Goal: Task Accomplishment & Management: Manage account settings

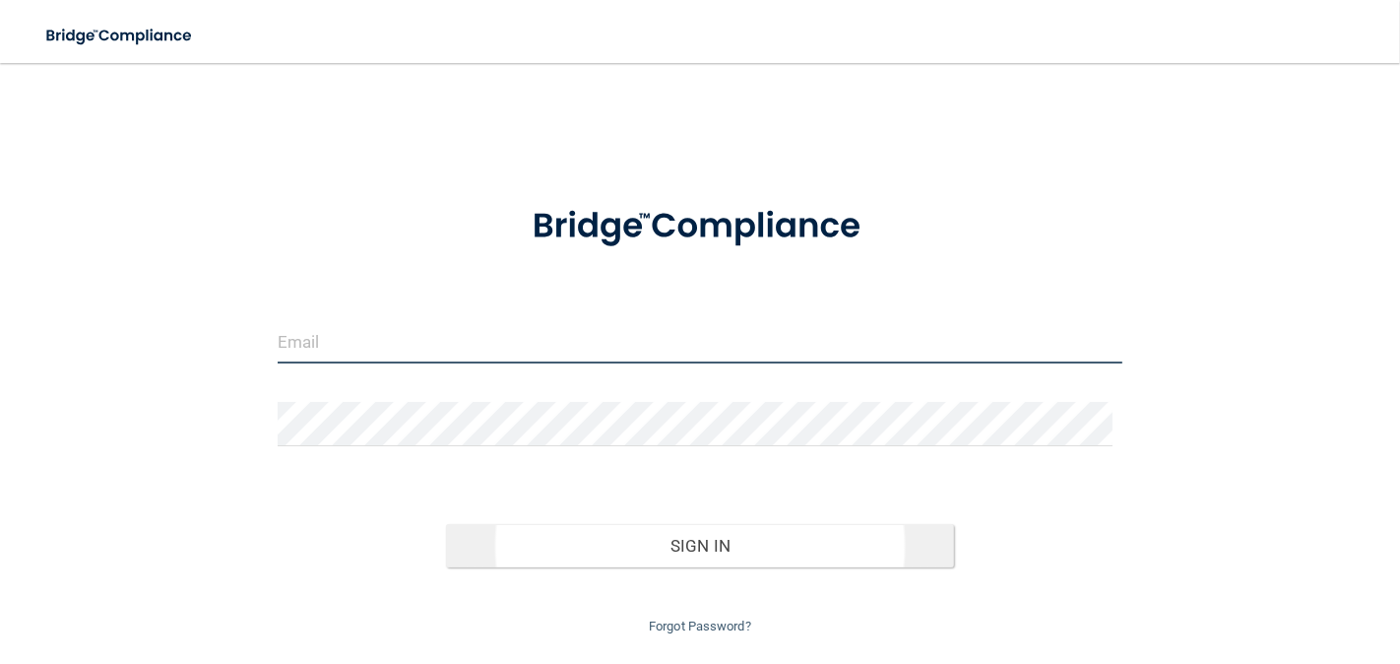
type input "[EMAIL_ADDRESS][DOMAIN_NAME]"
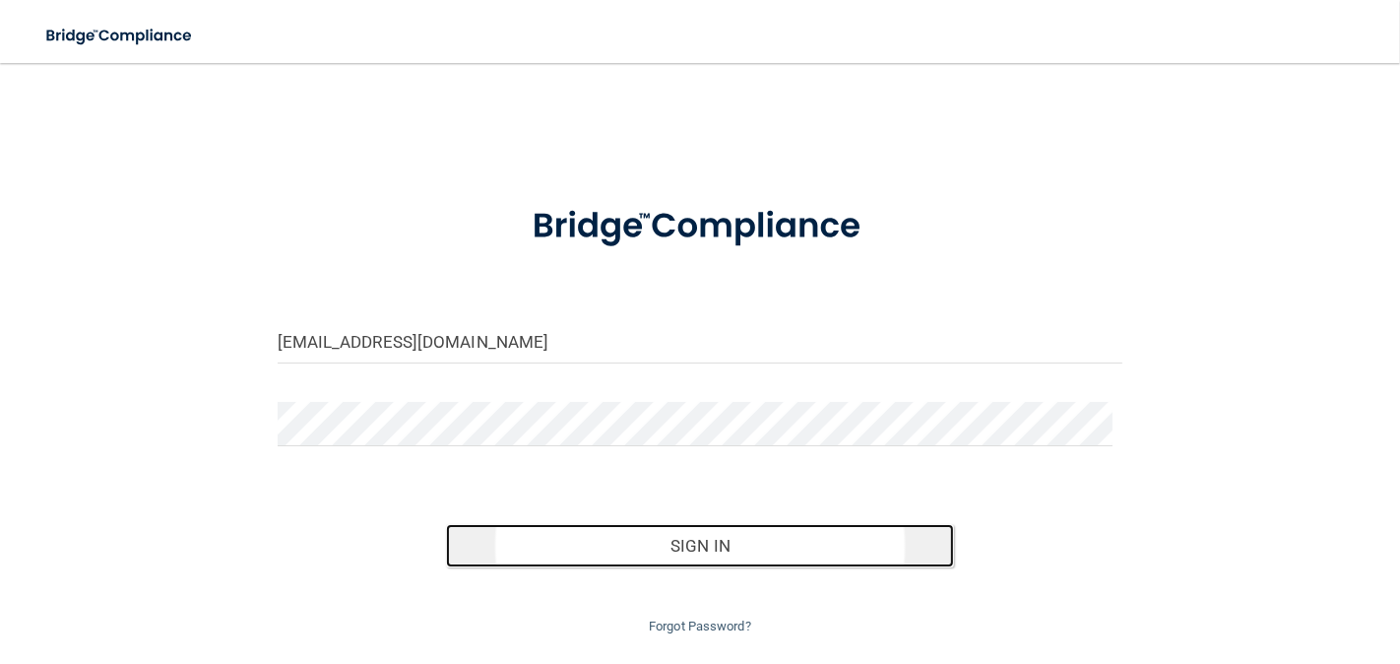
click at [710, 542] on button "Sign In" at bounding box center [699, 545] width 507 height 43
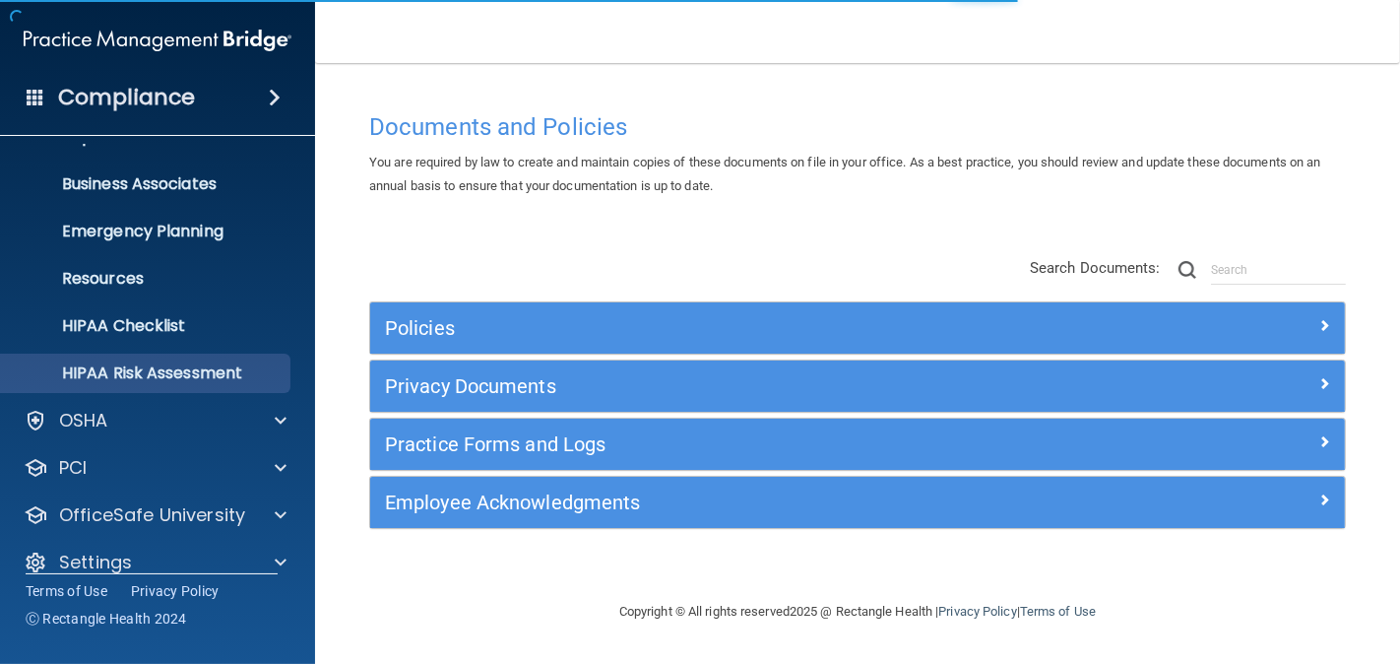
scroll to position [153, 0]
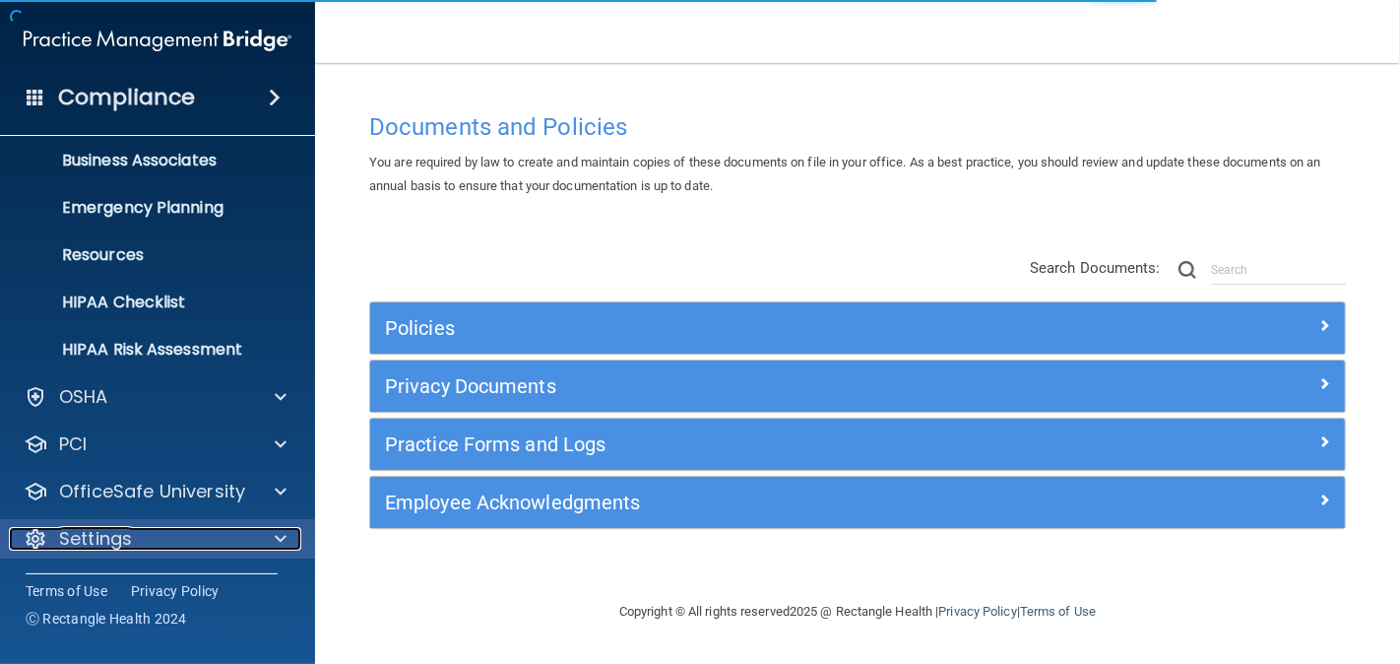
click at [120, 541] on p "Settings" at bounding box center [95, 539] width 73 height 24
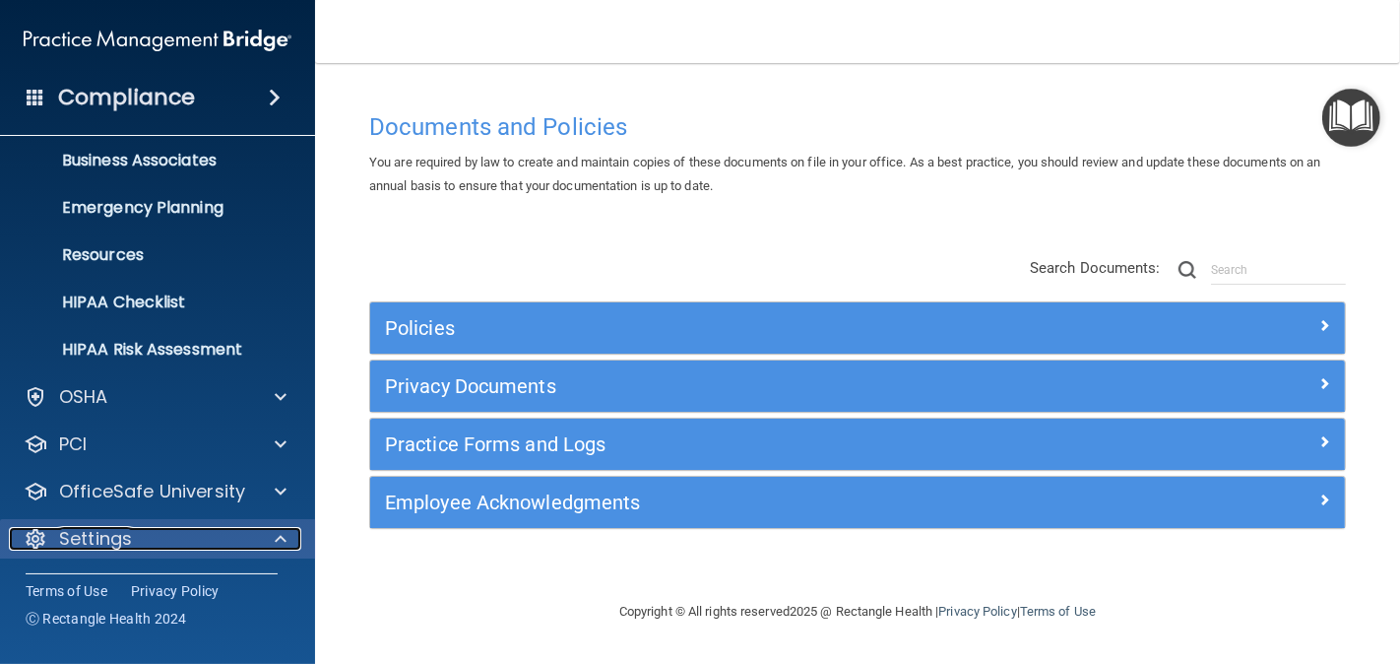
click at [132, 534] on div "Settings" at bounding box center [131, 539] width 244 height 24
click at [87, 535] on p "Settings" at bounding box center [95, 539] width 73 height 24
click at [267, 534] on div at bounding box center [277, 539] width 49 height 24
click at [83, 539] on p "Settings" at bounding box center [95, 539] width 73 height 24
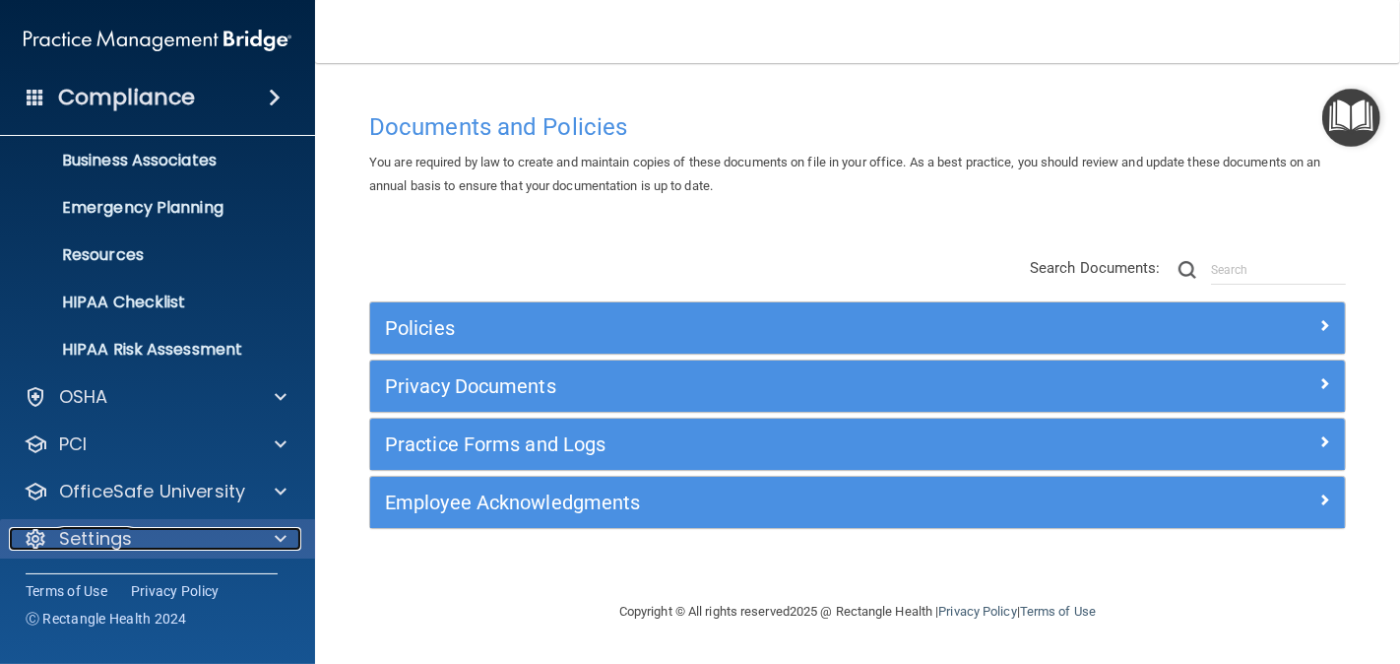
click at [99, 535] on p "Settings" at bounding box center [95, 539] width 73 height 24
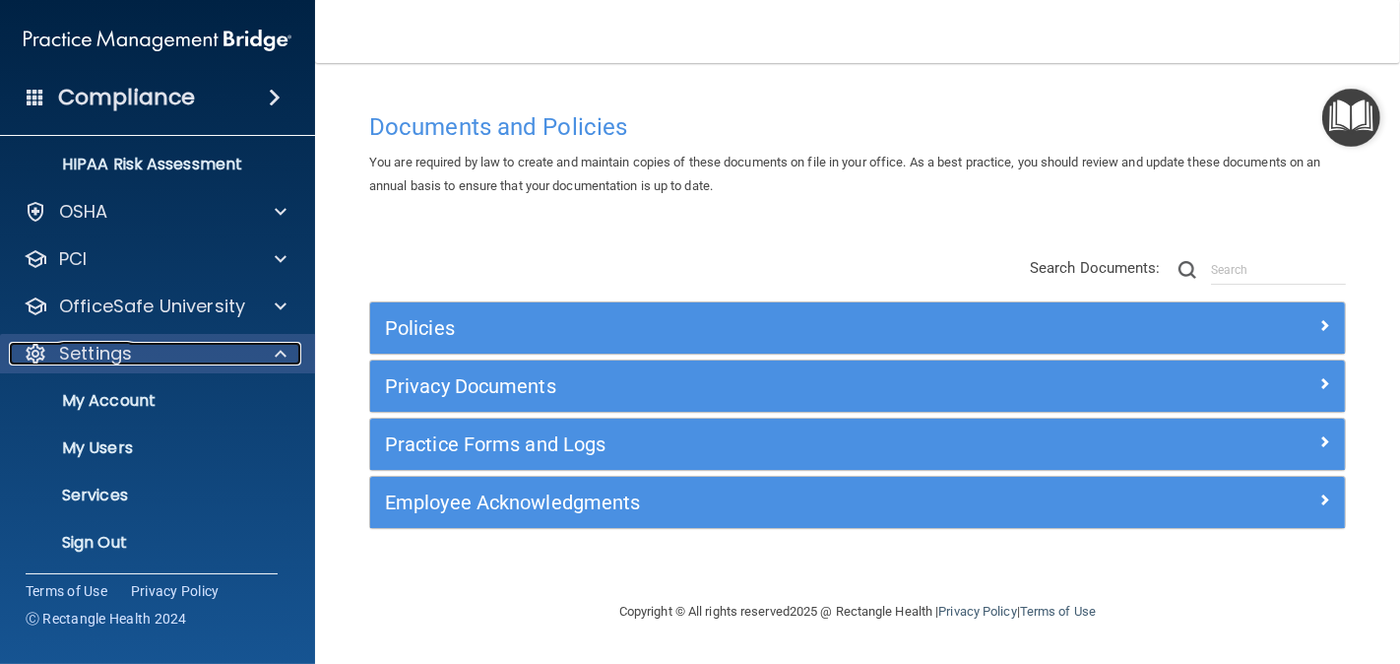
scroll to position [341, 0]
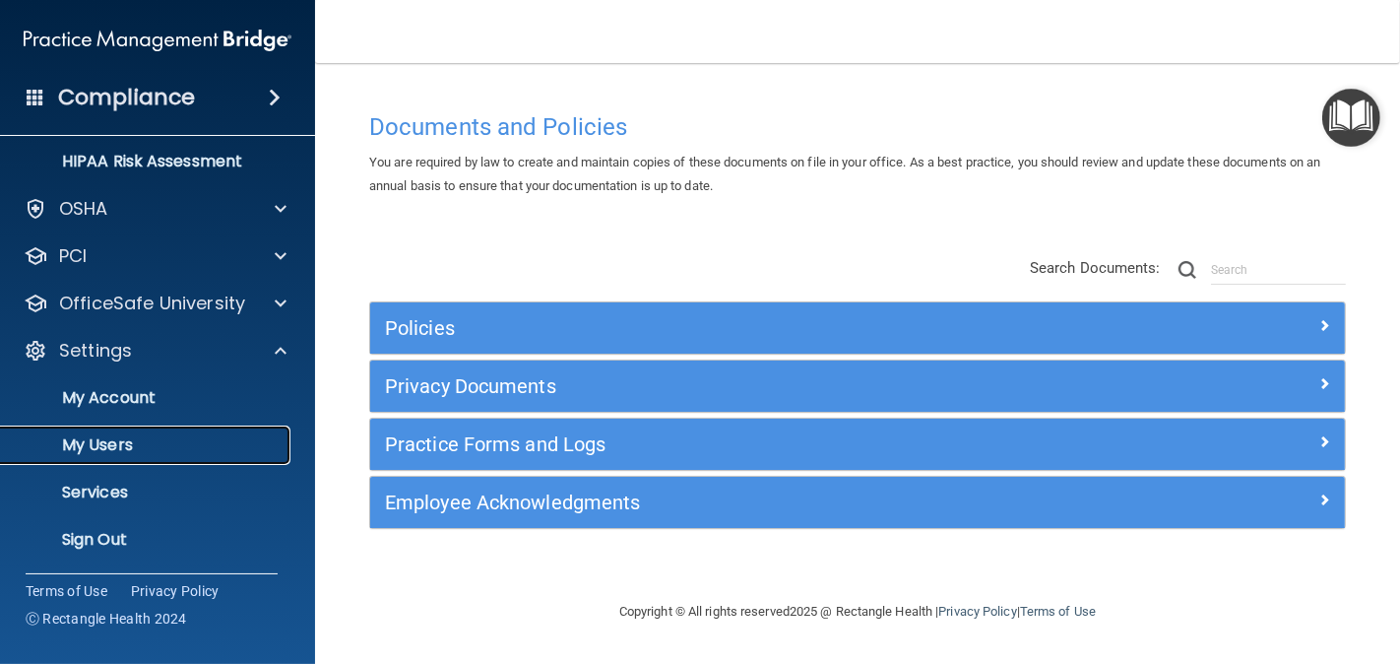
click at [123, 441] on p "My Users" at bounding box center [147, 445] width 269 height 20
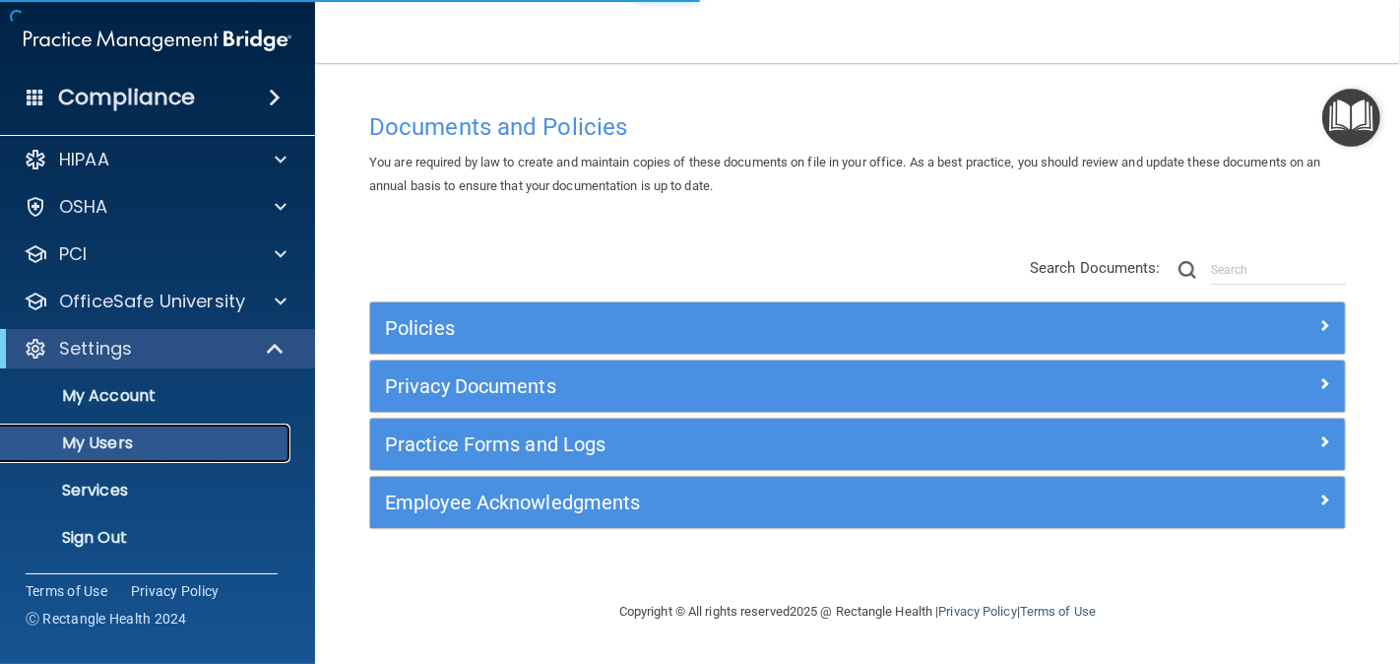
scroll to position [11, 0]
select select "20"
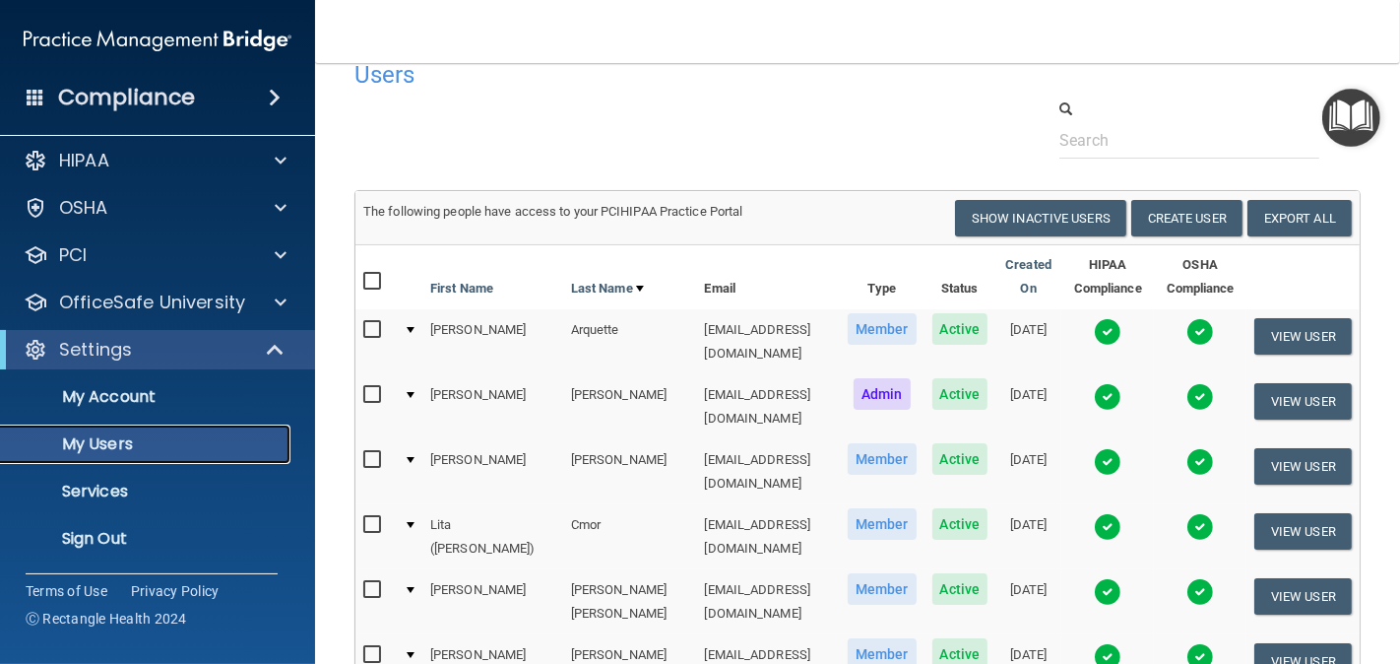
scroll to position [0, 0]
